Goal: Transaction & Acquisition: Book appointment/travel/reservation

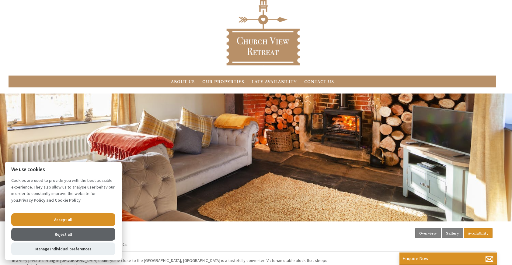
scroll to position [90, 0]
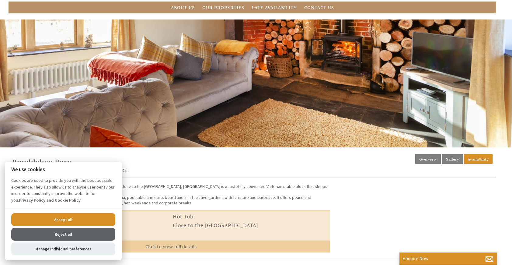
click at [73, 218] on button "Accept all" at bounding box center [63, 219] width 104 height 13
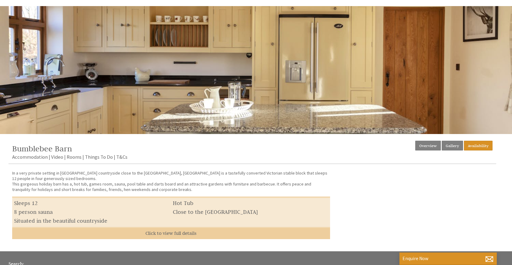
scroll to position [48, 0]
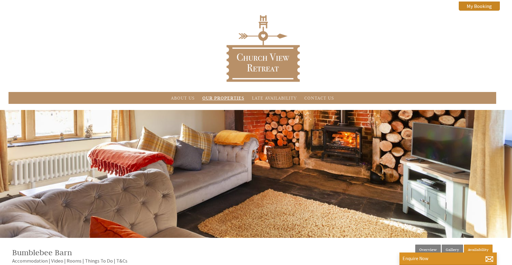
click at [216, 99] on link "Our Properties" at bounding box center [223, 98] width 42 height 6
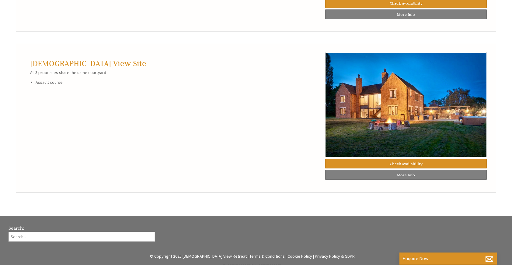
scroll to position [615, 0]
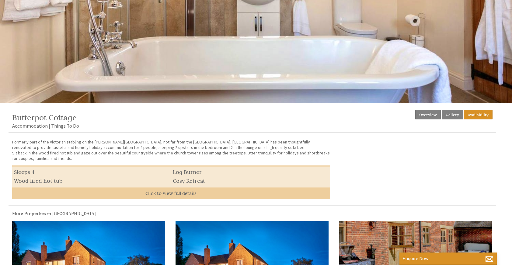
scroll to position [136, 0]
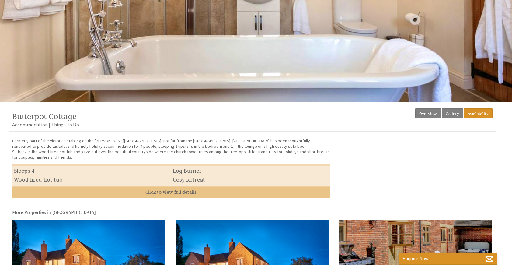
click at [176, 192] on link "Click to view full details" at bounding box center [171, 192] width 318 height 12
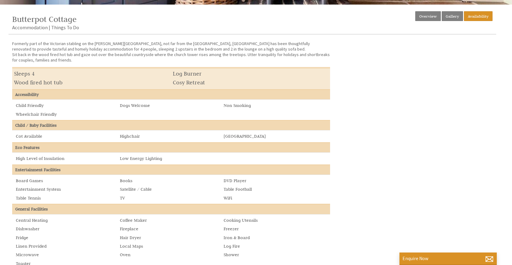
scroll to position [186, 0]
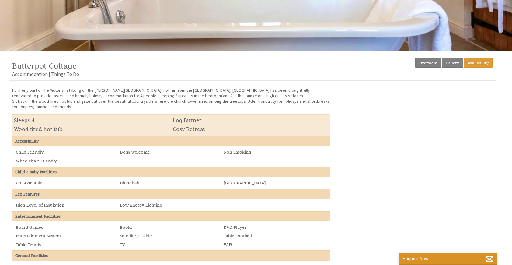
click at [478, 64] on link "Availability" at bounding box center [478, 63] width 29 height 10
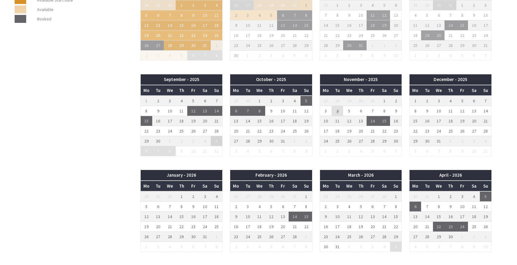
scroll to position [382, 0]
